Goal: Information Seeking & Learning: Learn about a topic

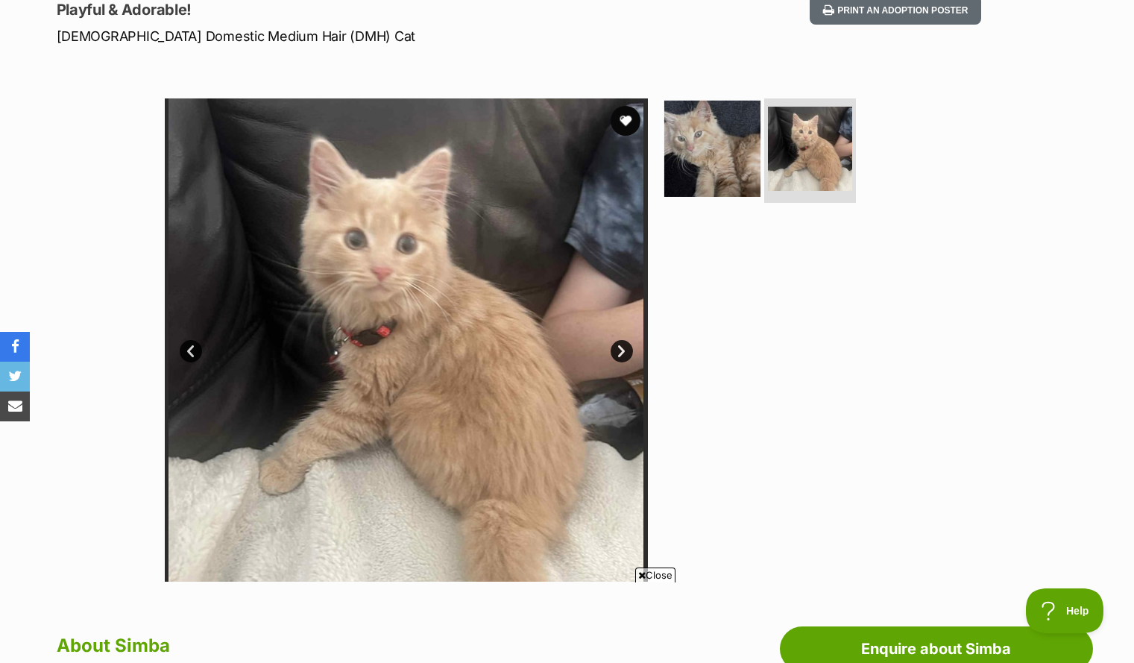
click at [671, 173] on img at bounding box center [712, 149] width 96 height 96
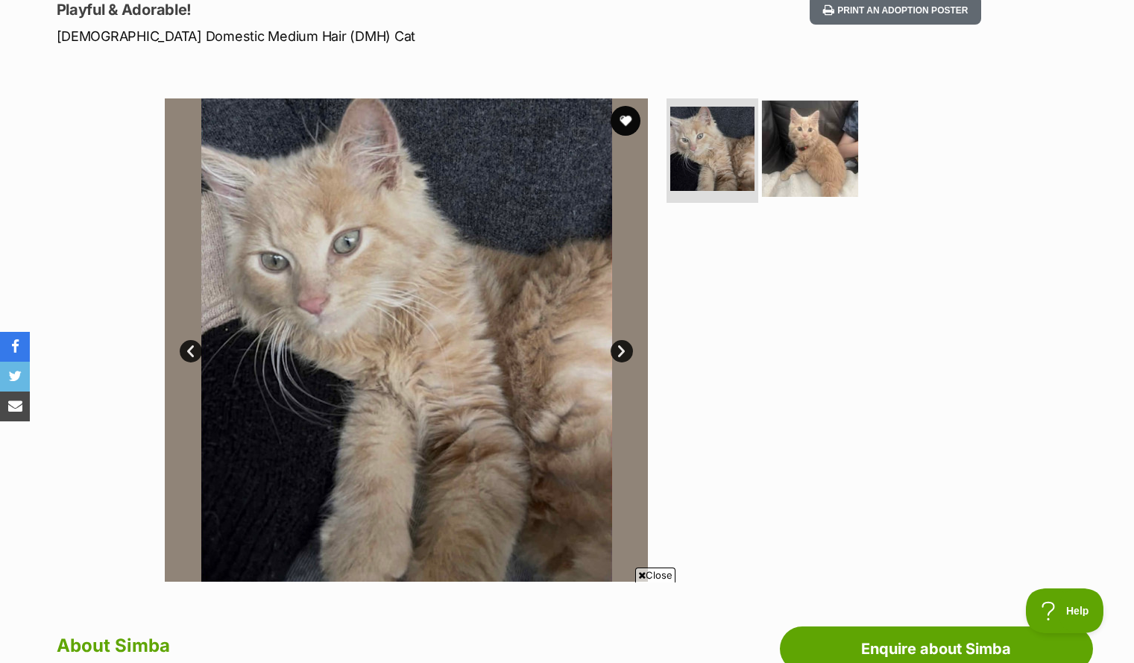
click at [796, 151] on img at bounding box center [810, 149] width 96 height 96
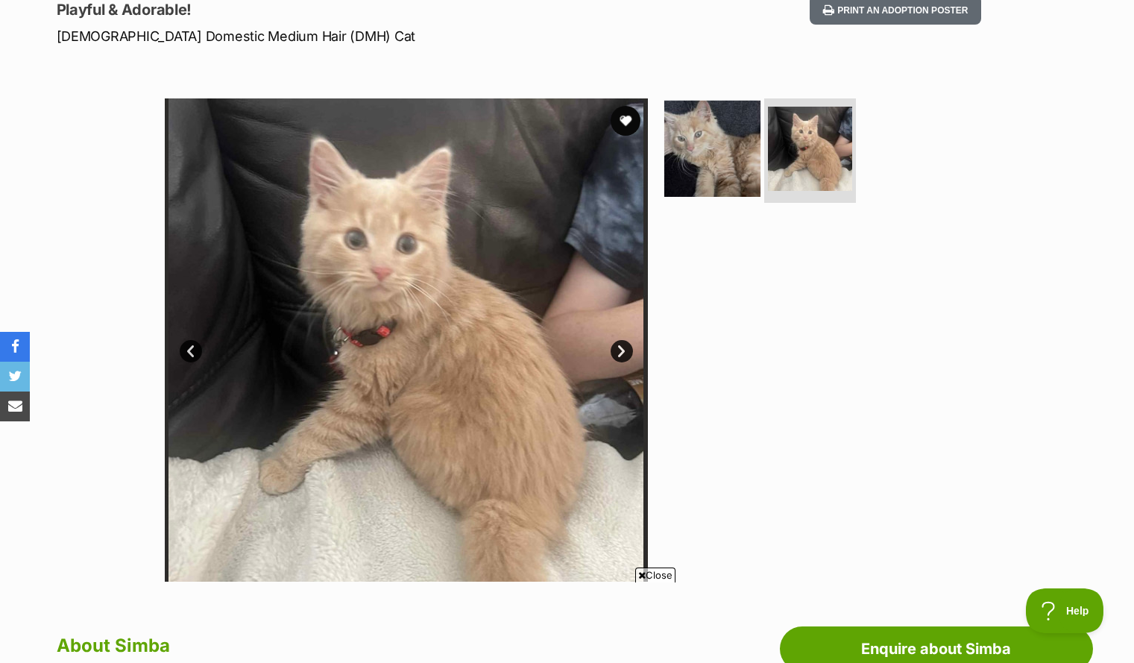
click at [701, 120] on img at bounding box center [712, 149] width 96 height 96
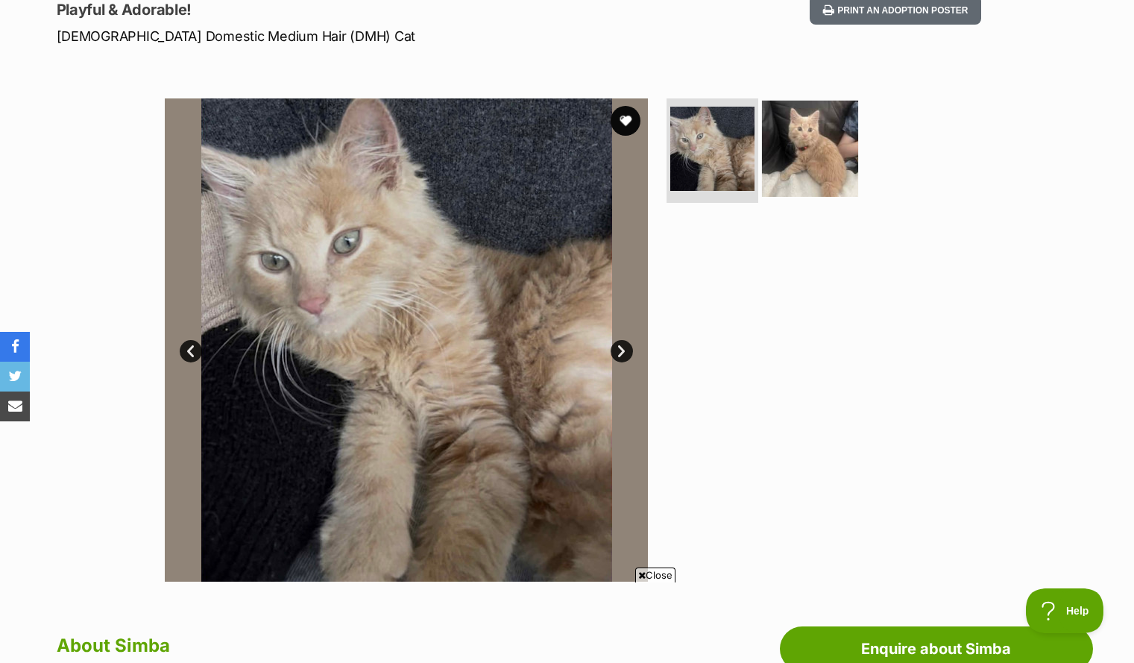
click at [781, 138] on img at bounding box center [810, 149] width 96 height 96
